Goal: Task Accomplishment & Management: Complete application form

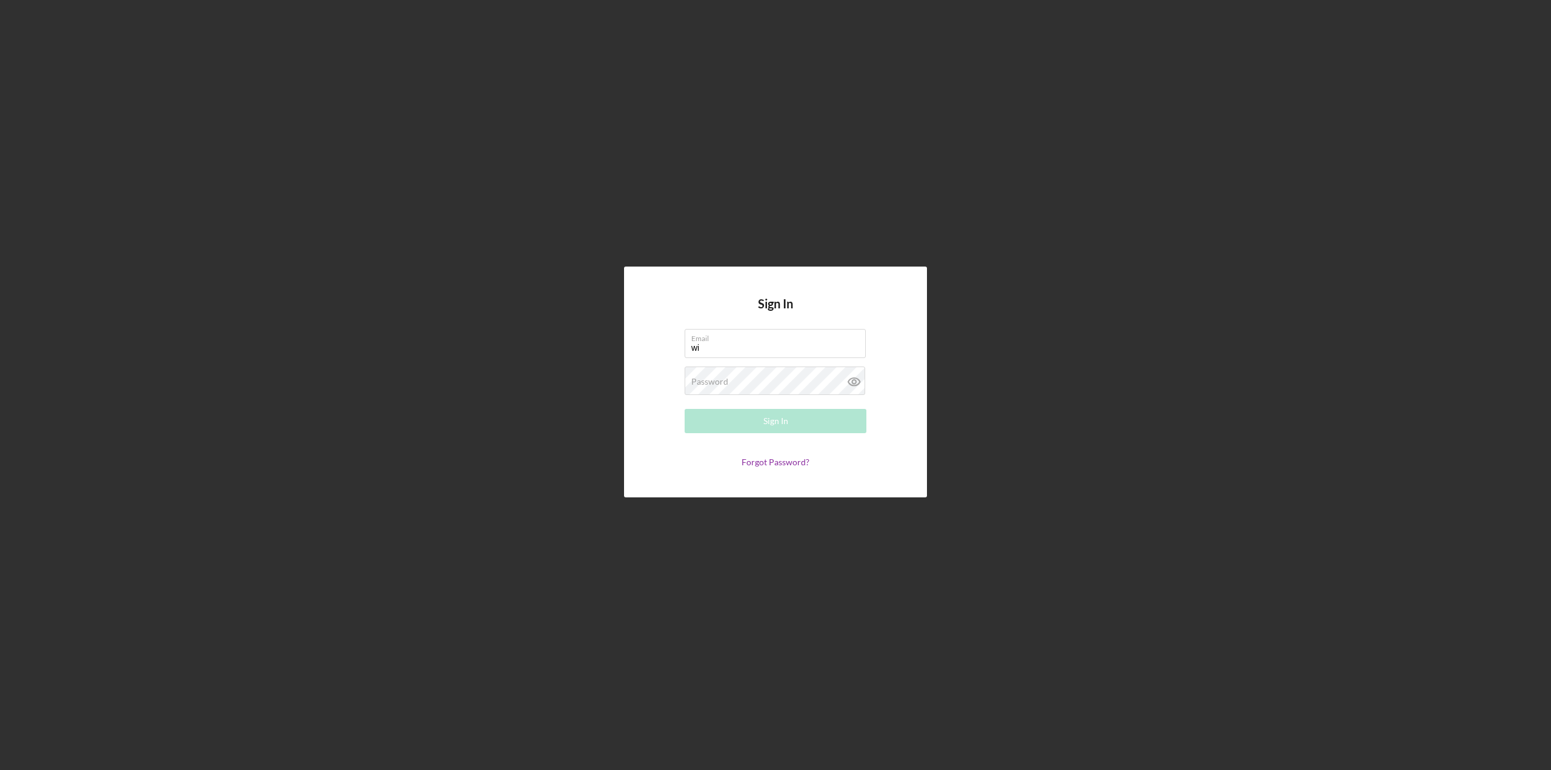
type input "[EMAIL_ADDRESS][DOMAIN_NAME]"
click at [685, 409] on button "Sign In" at bounding box center [776, 421] width 182 height 24
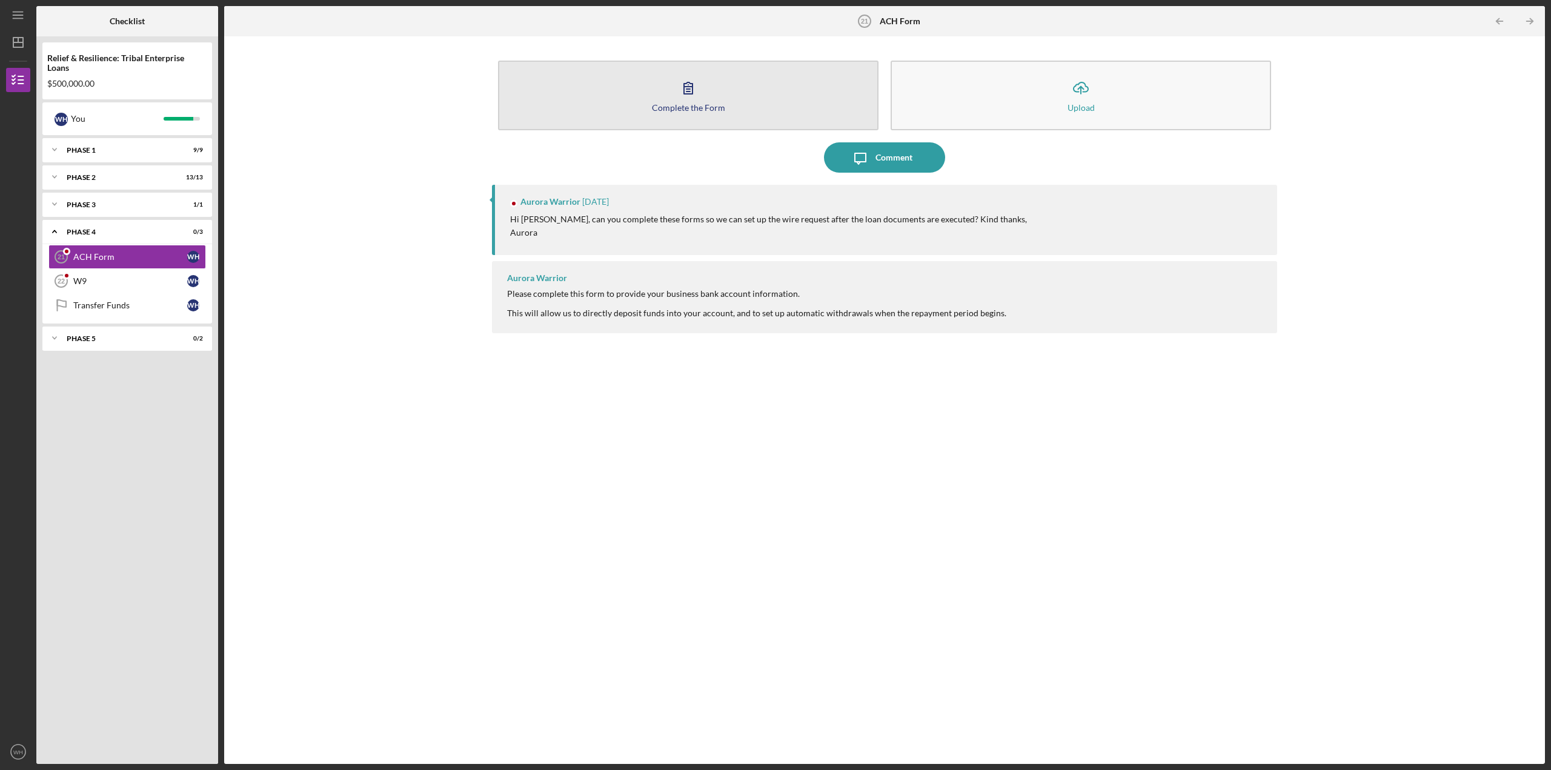
click at [702, 105] on div "Complete the Form" at bounding box center [688, 107] width 73 height 9
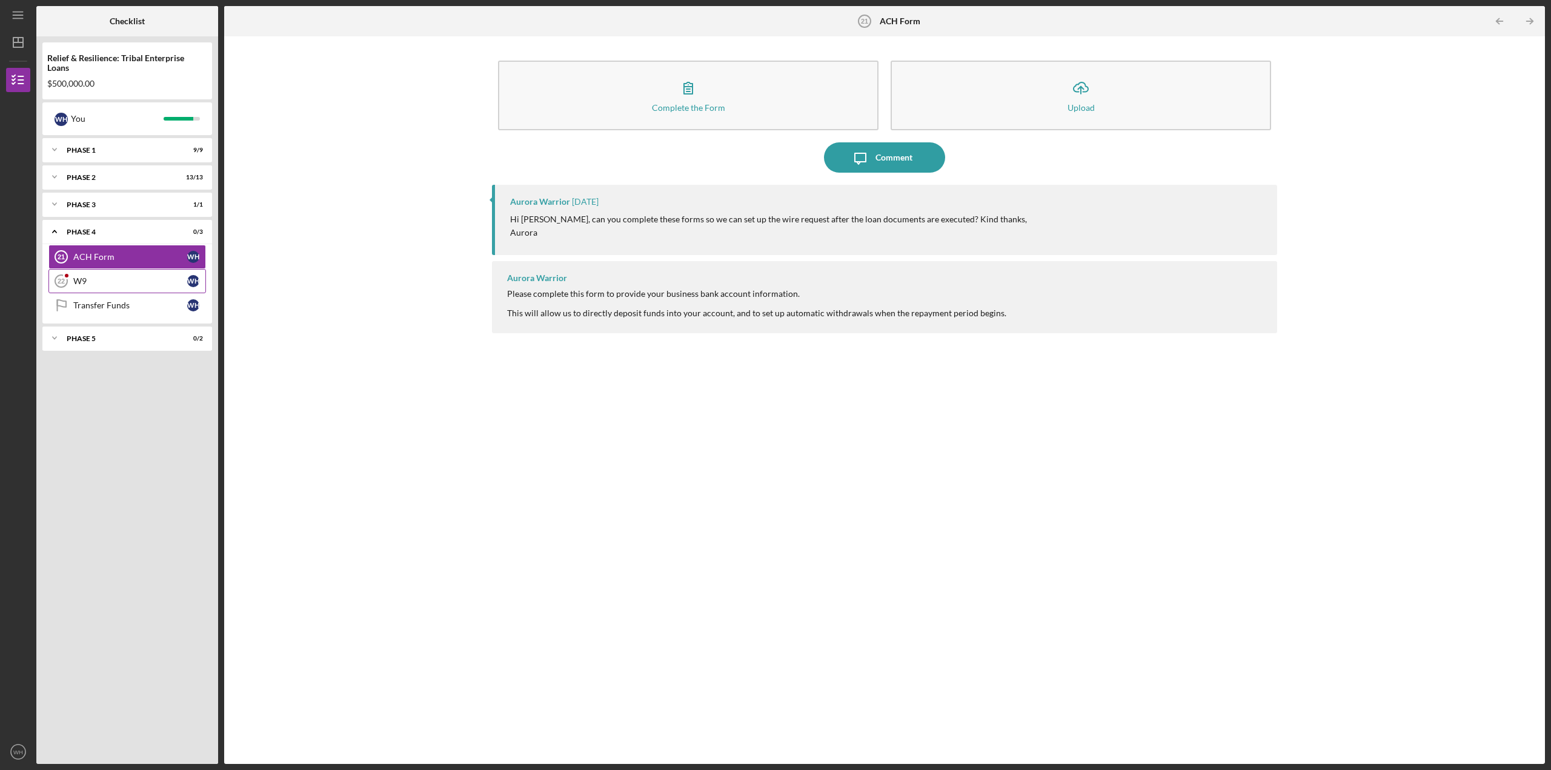
click at [132, 279] on div "W9" at bounding box center [130, 281] width 114 height 10
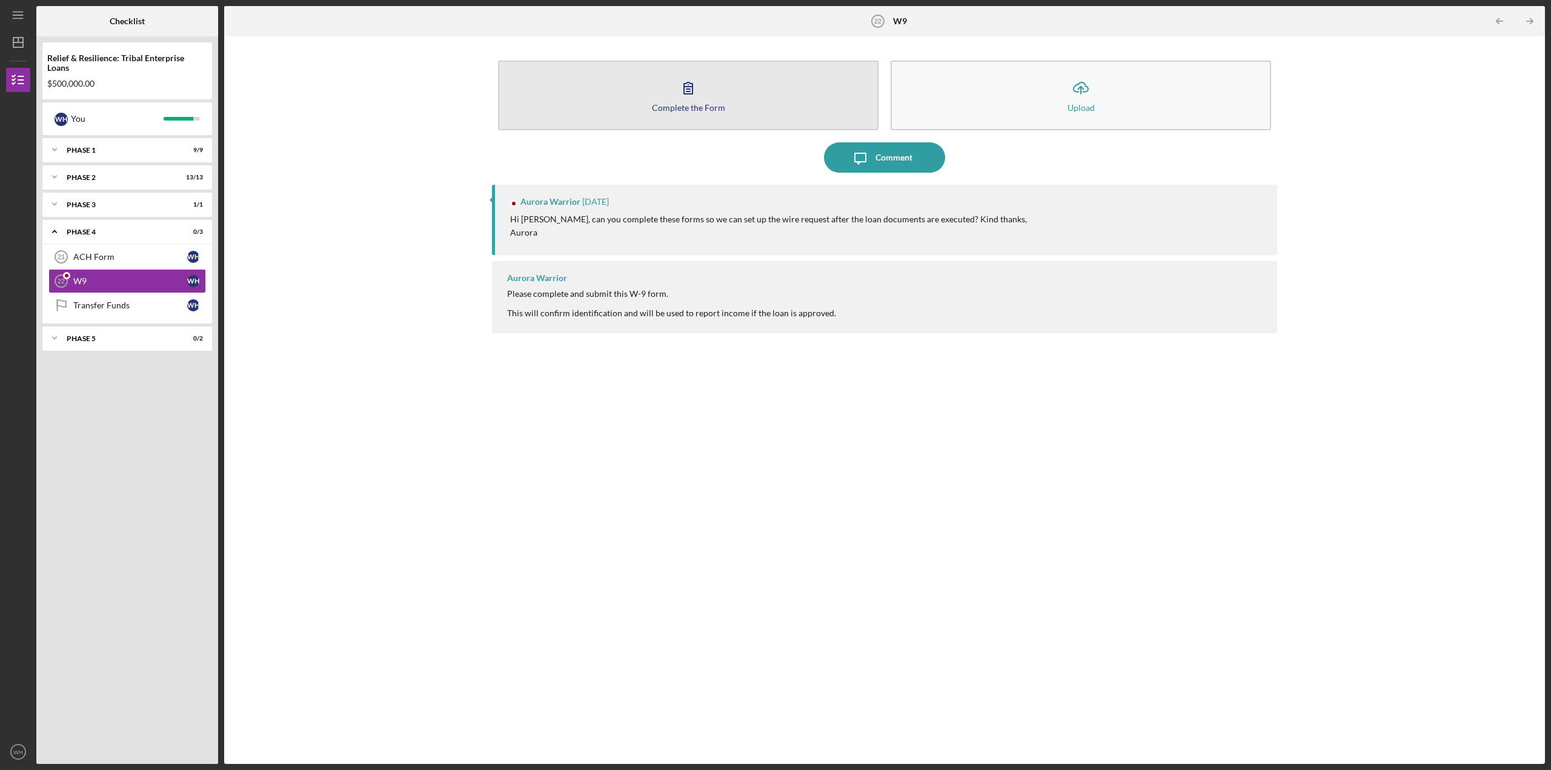
click at [669, 97] on button "Complete the Form Form" at bounding box center [688, 96] width 380 height 70
